Goal: Task Accomplishment & Management: Manage account settings

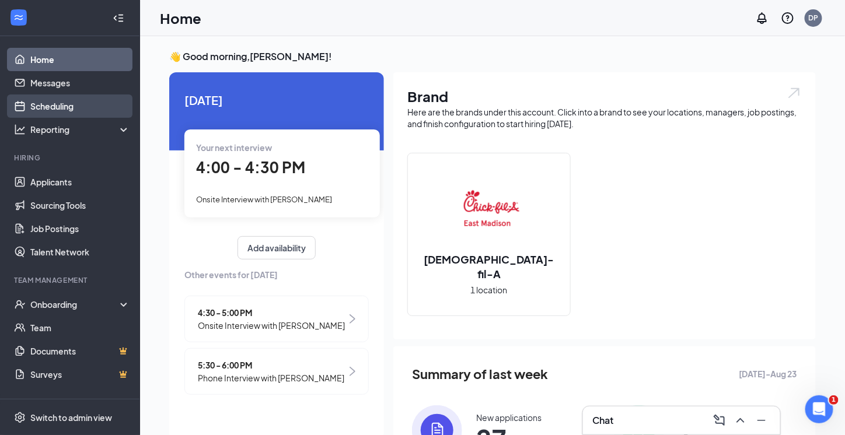
click at [51, 107] on link "Scheduling" at bounding box center [80, 106] width 100 height 23
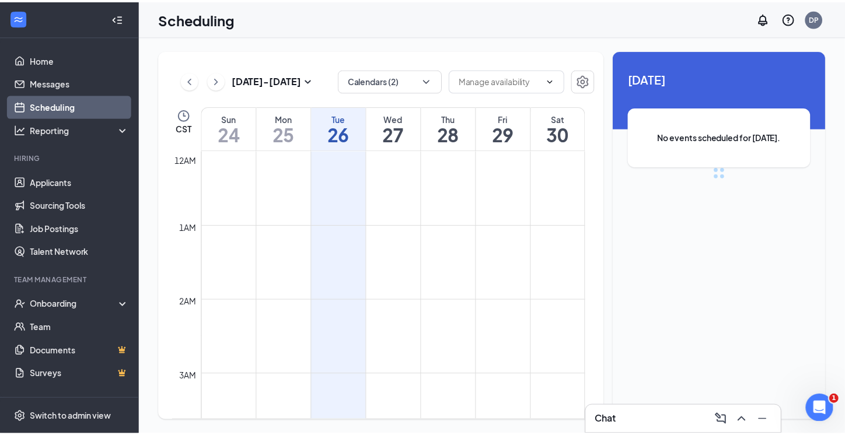
scroll to position [573, 0]
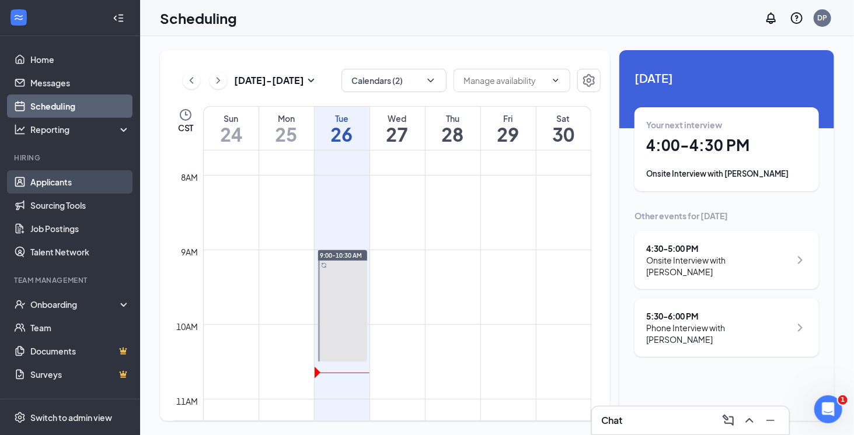
click at [56, 181] on link "Applicants" at bounding box center [80, 181] width 100 height 23
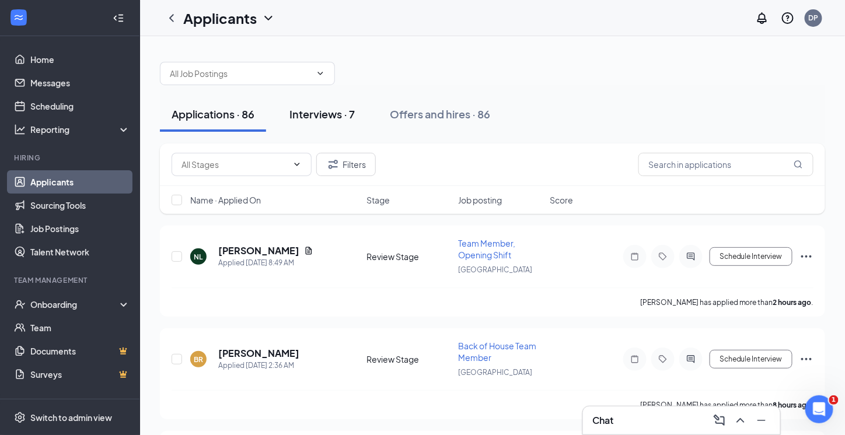
click at [327, 116] on div "Interviews · 7" at bounding box center [321, 114] width 65 height 15
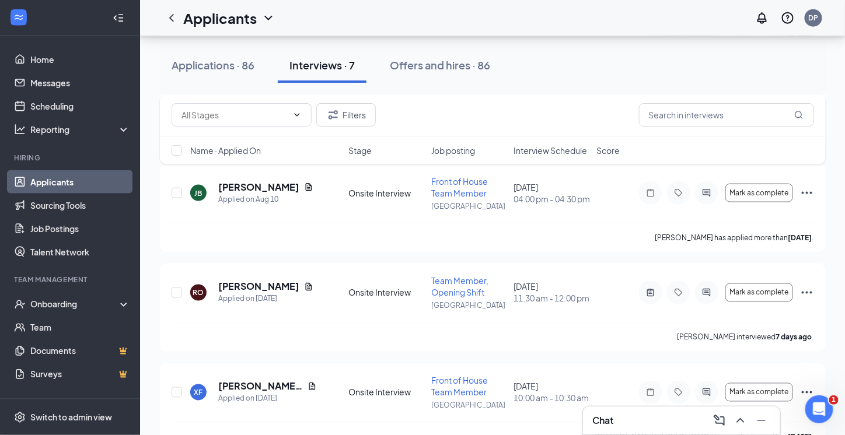
scroll to position [488, 0]
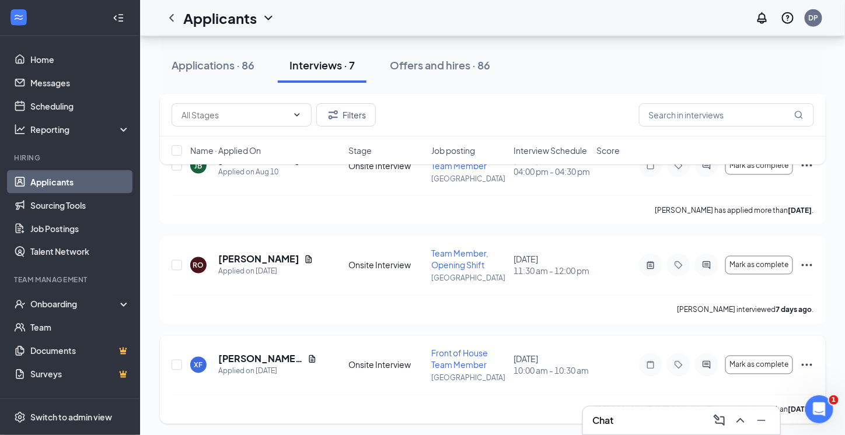
click at [805, 366] on icon "Ellipses" at bounding box center [807, 365] width 14 height 14
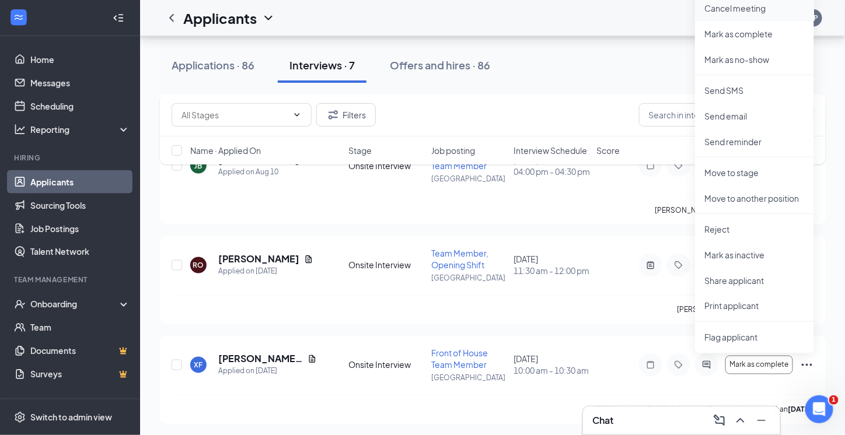
click at [734, 7] on p "Cancel meeting" at bounding box center [754, 8] width 100 height 12
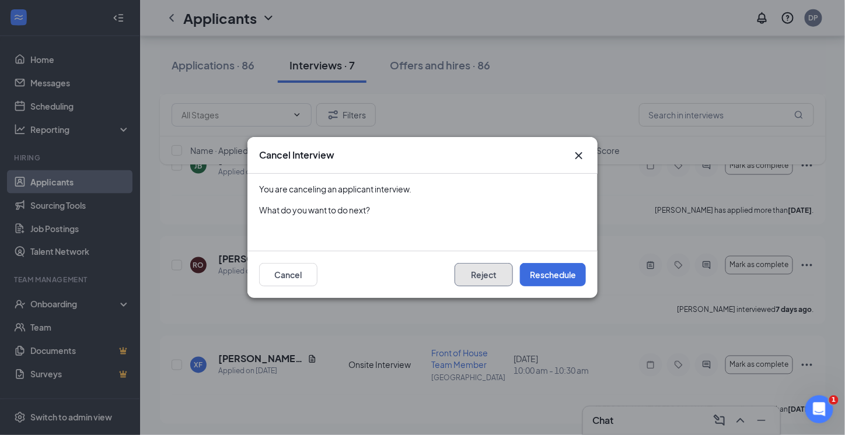
click at [488, 278] on button "Reject" at bounding box center [484, 274] width 58 height 23
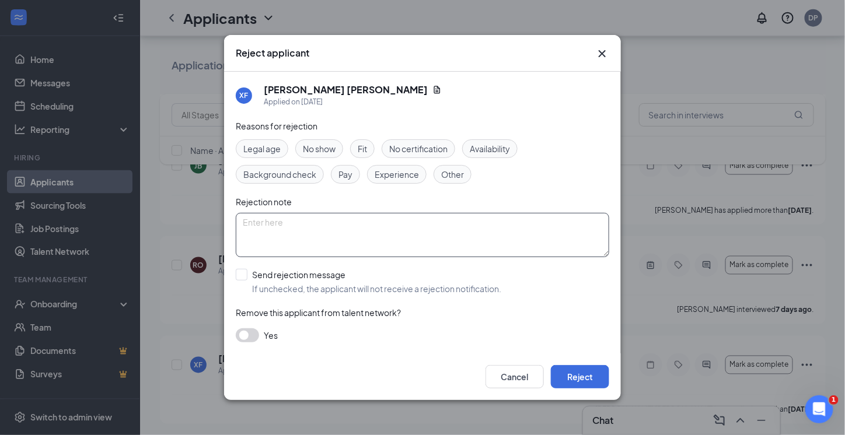
click at [318, 223] on textarea at bounding box center [422, 235] width 373 height 44
type textarea "rescheduled twice already -dp"
click at [593, 371] on button "Reject" at bounding box center [580, 376] width 58 height 23
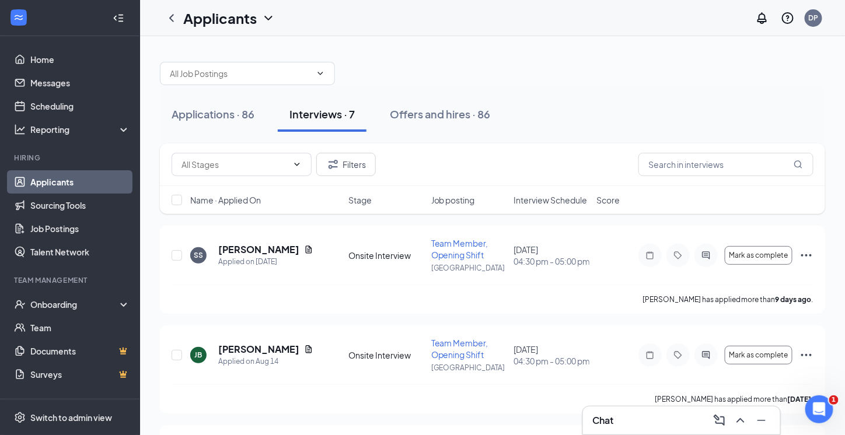
scroll to position [1, 0]
